Goal: Task Accomplishment & Management: Manage account settings

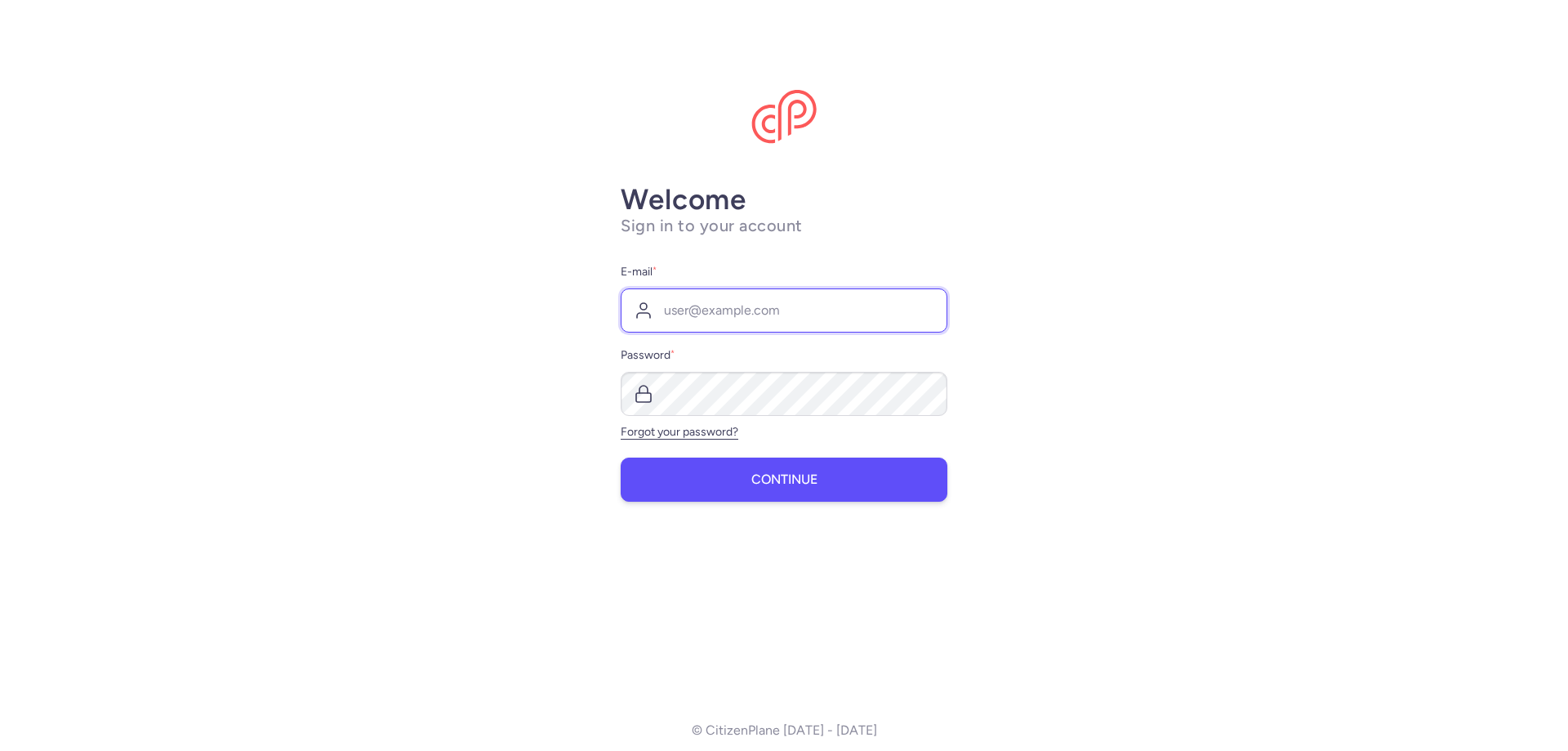
type input "[EMAIL_ADDRESS][DOMAIN_NAME]"
click at [753, 483] on span "Continue" at bounding box center [784, 479] width 67 height 15
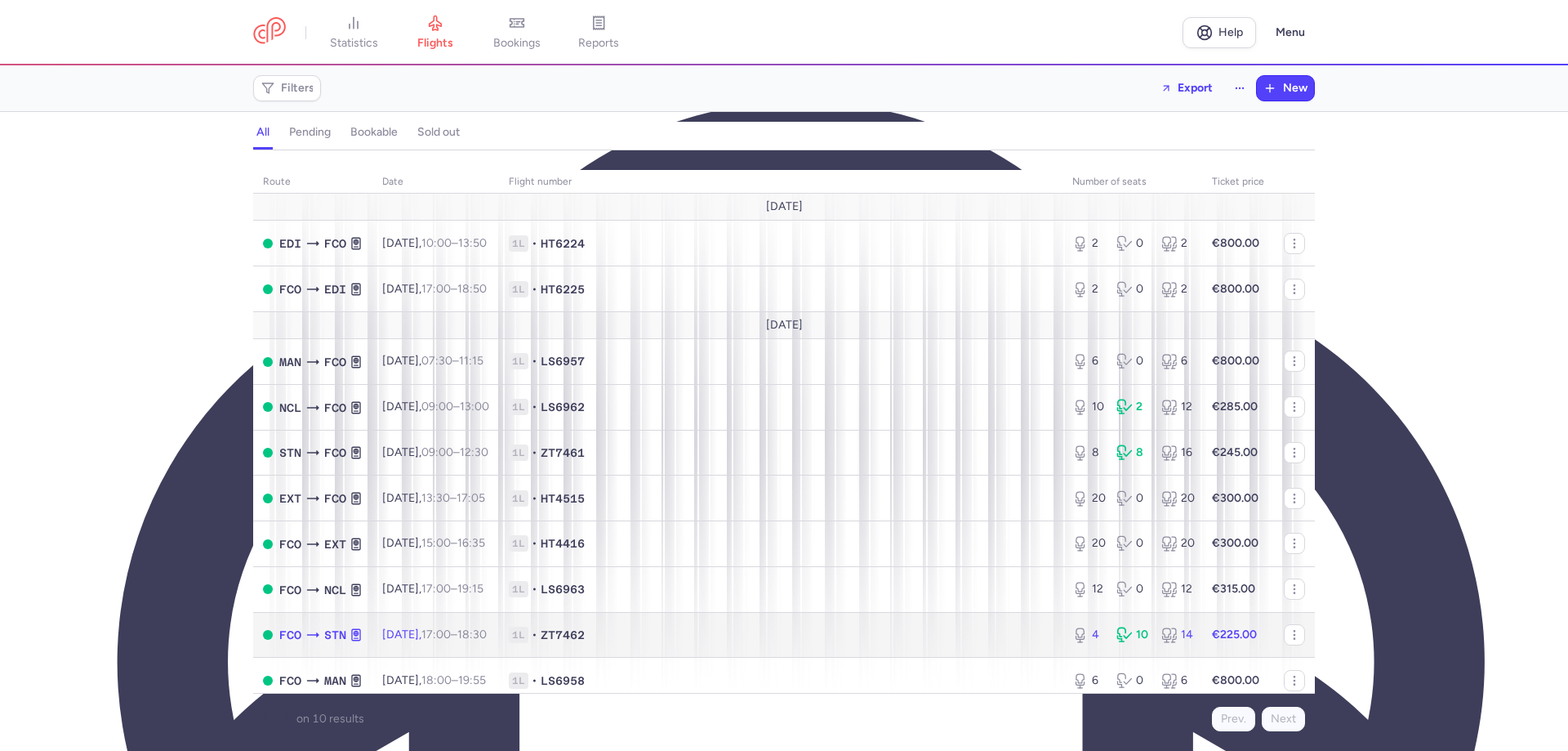
click at [1212, 630] on strong "€225.00" at bounding box center [1234, 635] width 45 height 14
click at [1212, 634] on strong "€225.00" at bounding box center [1234, 635] width 45 height 14
click at [1284, 632] on button "button" at bounding box center [1294, 635] width 21 height 21
click at [528, 637] on span "1L" at bounding box center [519, 635] width 20 height 16
type textarea "1L"
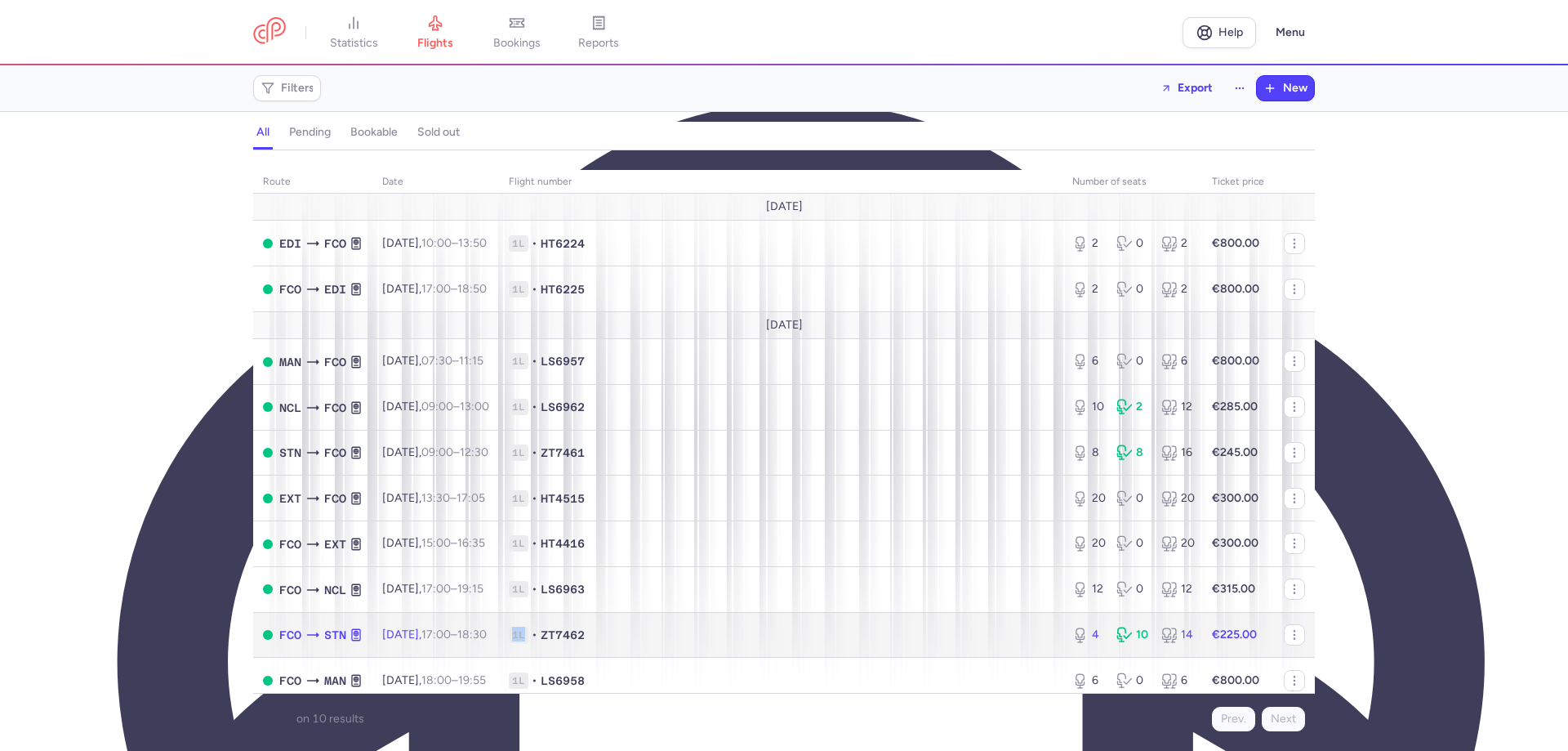
click at [543, 637] on span "1L • ZT7462" at bounding box center [781, 635] width 544 height 16
select select "days"
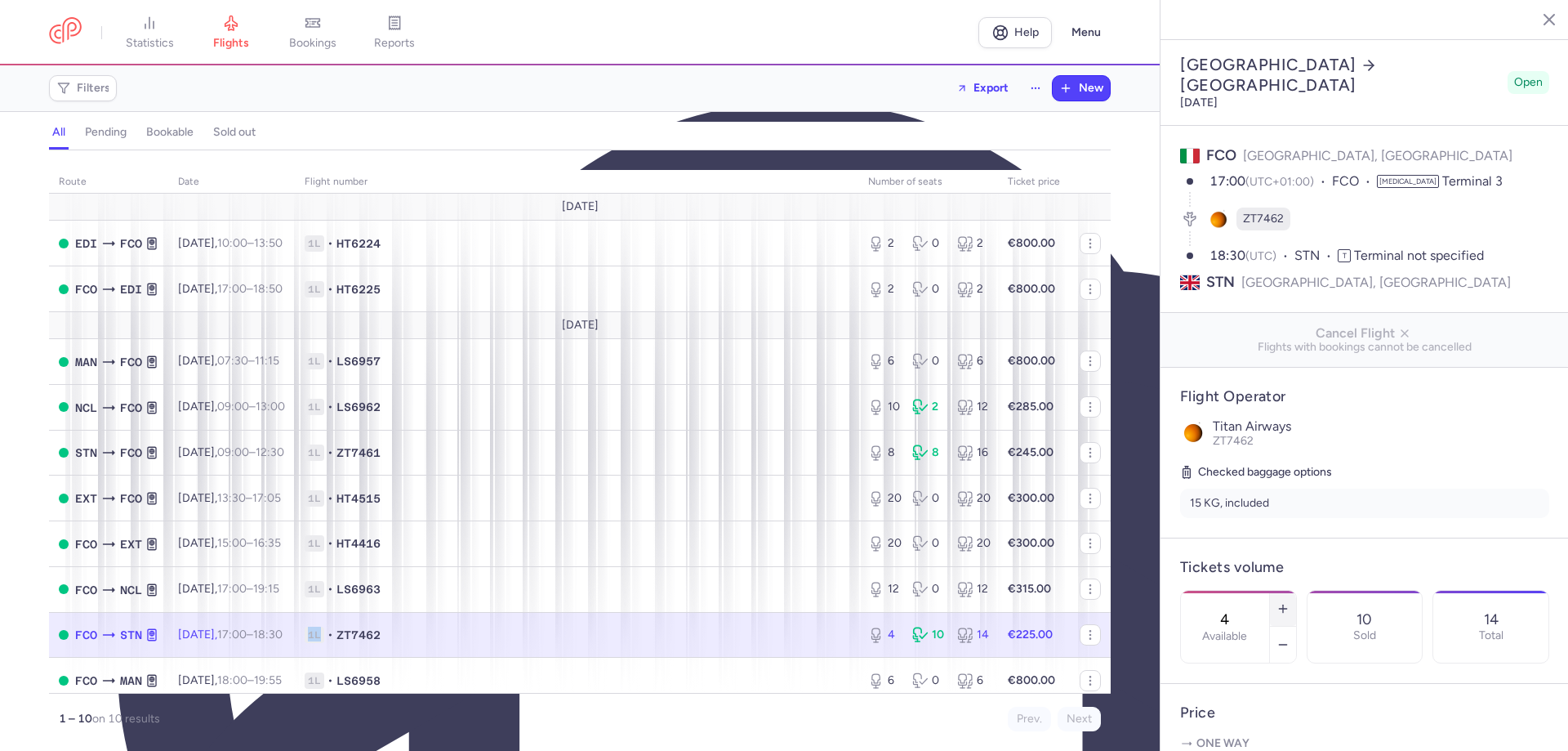
click at [1290, 602] on icon "button" at bounding box center [1283, 608] width 13 height 13
type input "8"
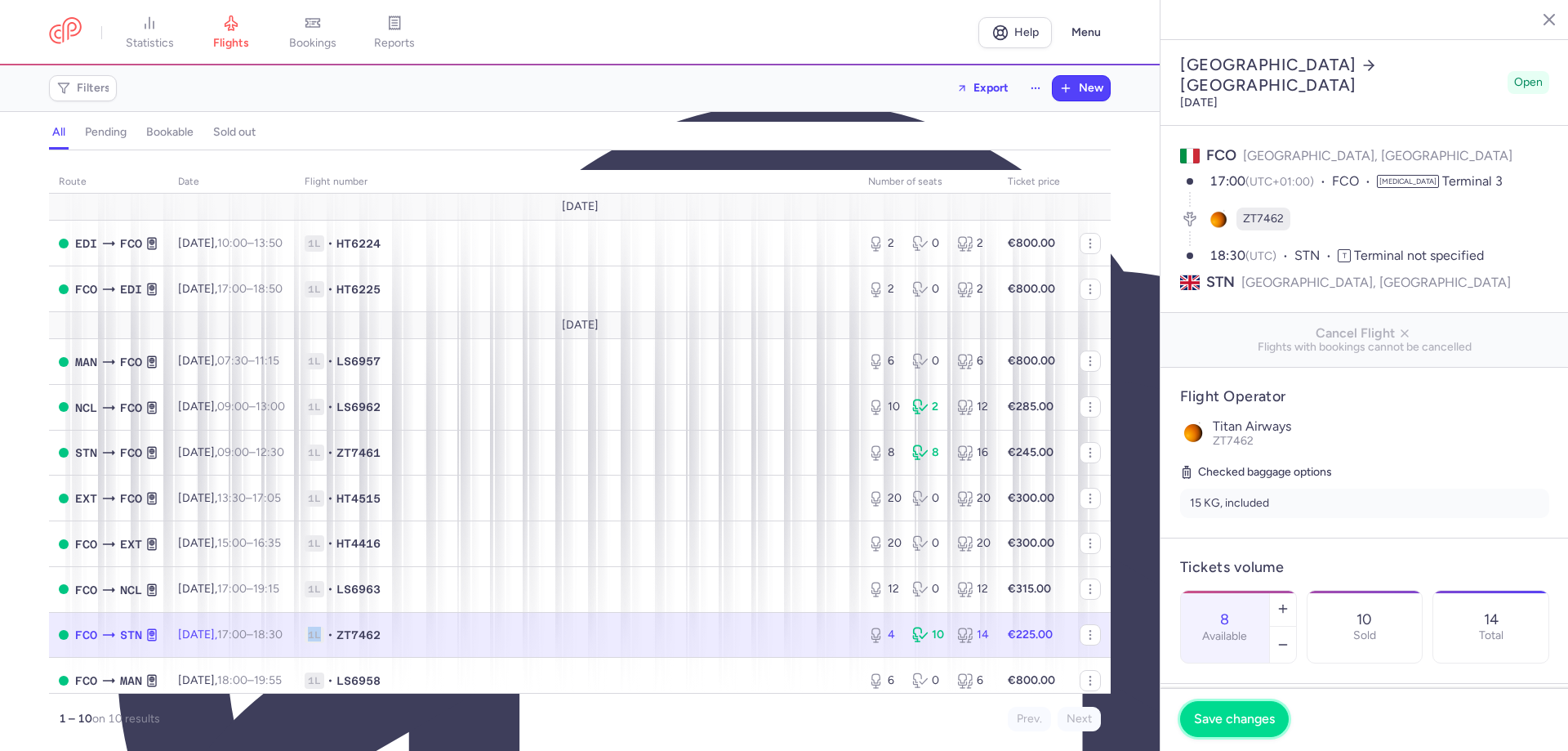
click at [1241, 716] on span "Save changes" at bounding box center [1234, 718] width 81 height 15
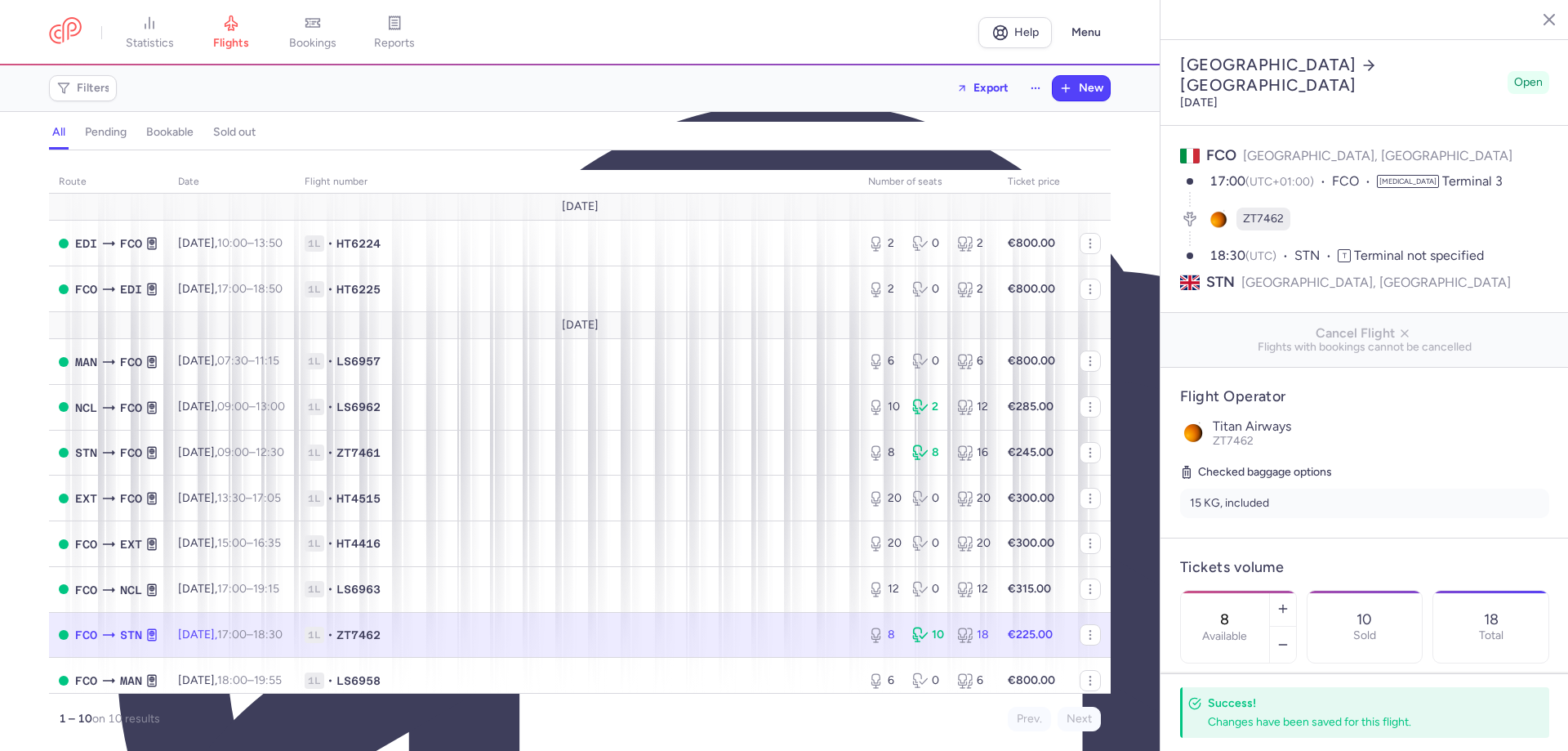
click at [555, 74] on div "Filters Export New" at bounding box center [580, 88] width 1075 height 39
